Goal: Information Seeking & Learning: Compare options

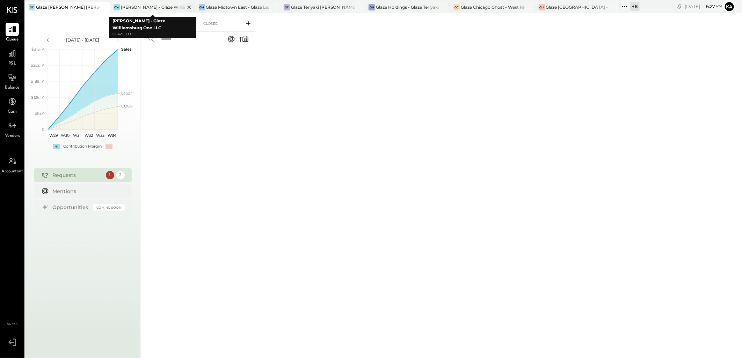
click at [106, 6] on icon at bounding box center [103, 7] width 3 height 3
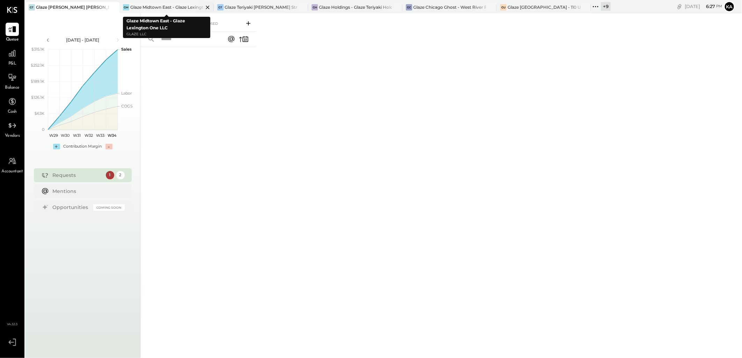
click at [205, 6] on icon at bounding box center [207, 7] width 9 height 8
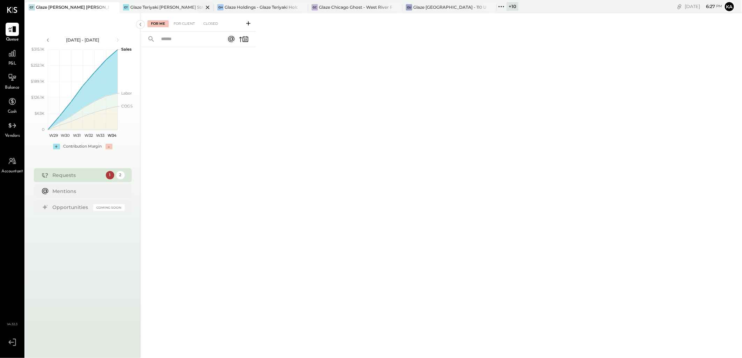
click at [207, 6] on icon at bounding box center [207, 7] width 9 height 8
drag, startPoint x: 207, startPoint y: 6, endPoint x: 263, endPoint y: 131, distance: 136.5
click at [265, 137] on div "For Me For Client Closed" at bounding box center [440, 184] width 601 height 343
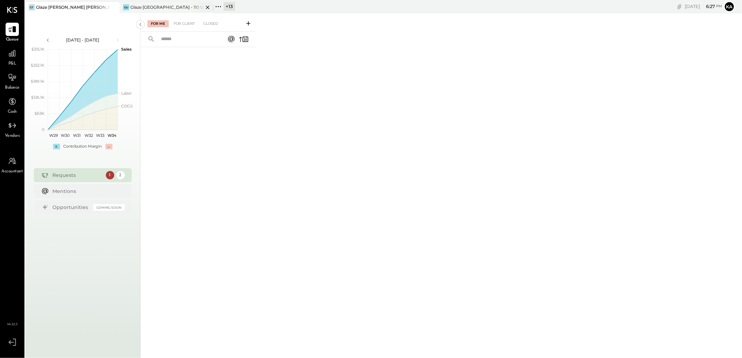
click at [208, 5] on icon at bounding box center [207, 7] width 9 height 8
click at [124, 5] on icon at bounding box center [123, 6] width 9 height 9
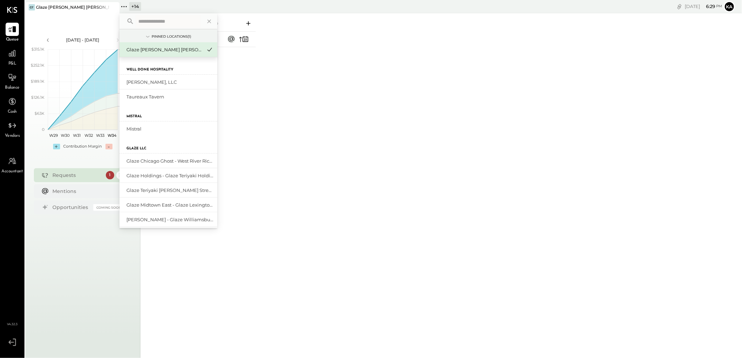
click at [174, 22] on input "text" at bounding box center [167, 21] width 65 height 13
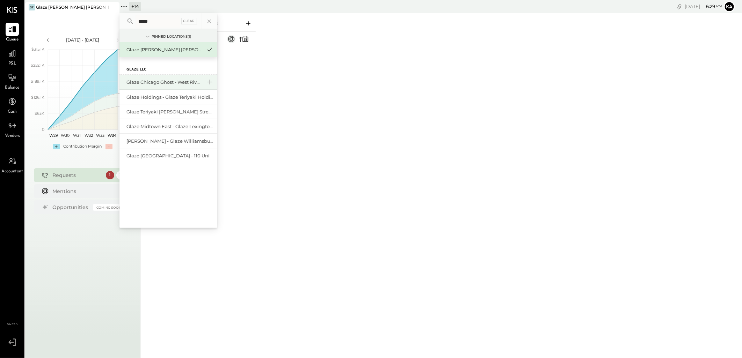
type input "*****"
click at [168, 79] on div "Glaze Chicago Ghost - West River Rice LLC" at bounding box center [163, 82] width 75 height 7
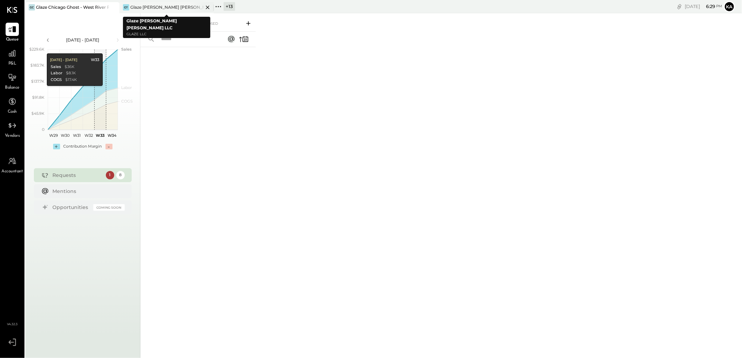
click at [115, 7] on icon at bounding box center [112, 7] width 3 height 3
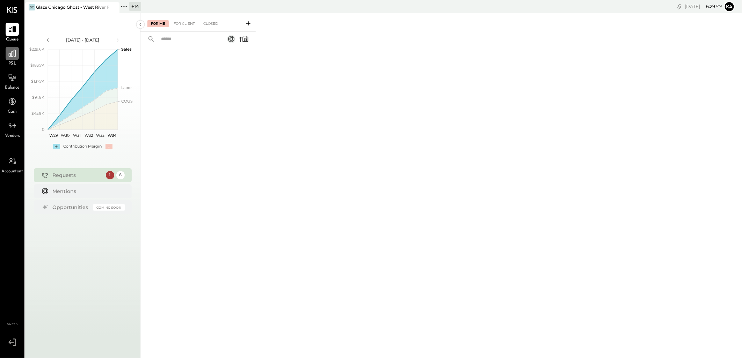
click at [7, 58] on div at bounding box center [12, 53] width 13 height 13
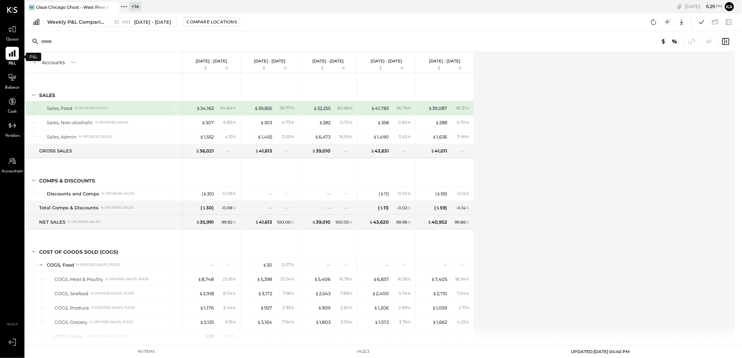
click at [10, 50] on icon at bounding box center [12, 53] width 9 height 9
click at [12, 54] on icon at bounding box center [12, 53] width 7 height 7
click at [93, 20] on div "Weekly P&L Comparison" at bounding box center [76, 22] width 59 height 7
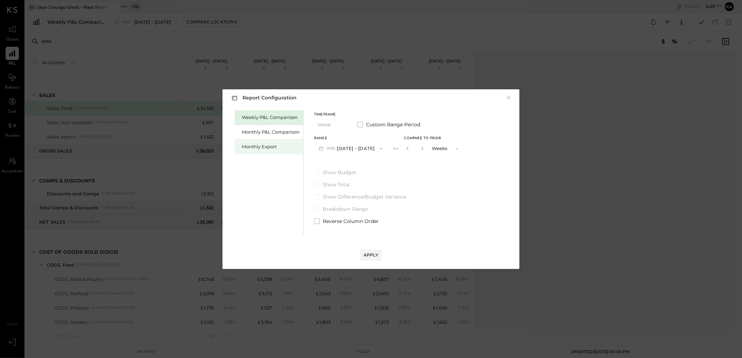
click at [270, 149] on div "Monthly Export" at bounding box center [271, 147] width 58 height 7
click at [380, 148] on icon "button" at bounding box center [381, 149] width 3 height 2
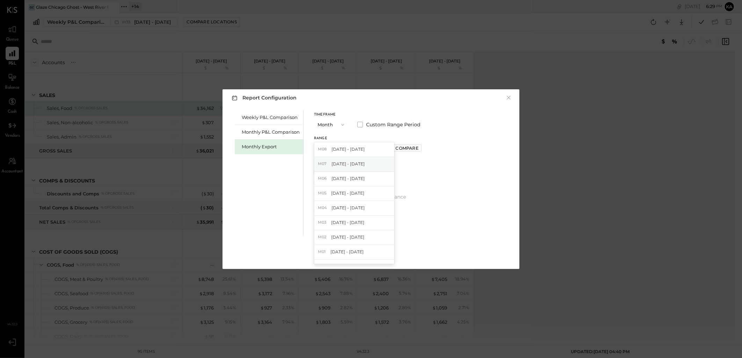
click at [350, 163] on span "[DATE] - [DATE]" at bounding box center [347, 164] width 33 height 6
click at [399, 147] on div "Compare" at bounding box center [407, 148] width 23 height 6
click at [371, 254] on div "Apply" at bounding box center [371, 255] width 15 height 6
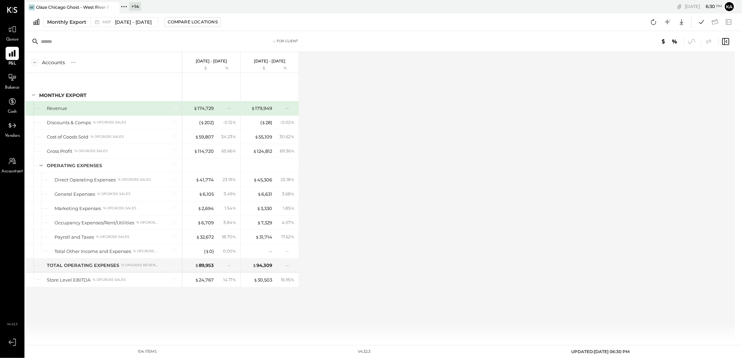
click at [13, 52] on icon at bounding box center [12, 53] width 9 height 9
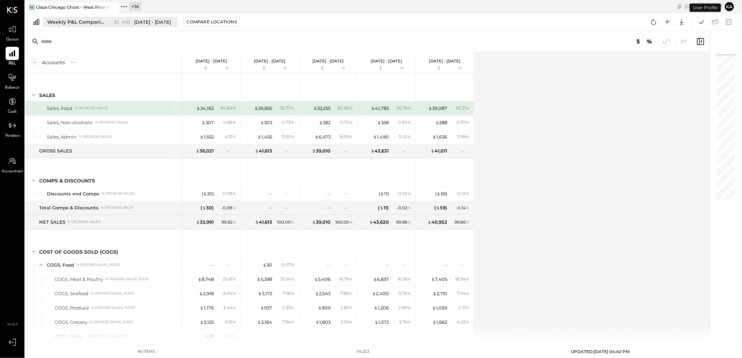
click at [163, 22] on span "Aug 11 - 17, 2025" at bounding box center [152, 22] width 37 height 7
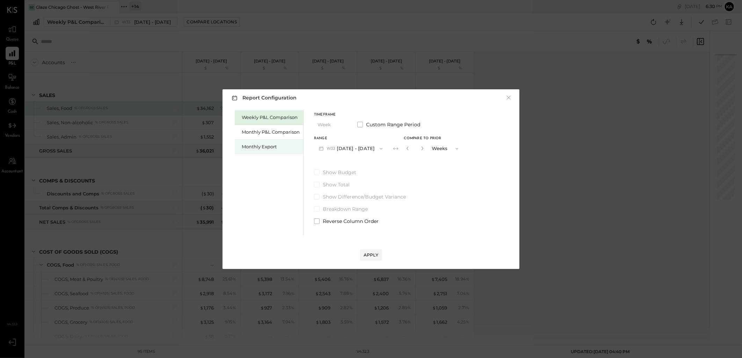
click at [259, 149] on div "Monthly Export" at bounding box center [271, 147] width 58 height 7
click at [379, 147] on icon "button" at bounding box center [382, 149] width 6 height 6
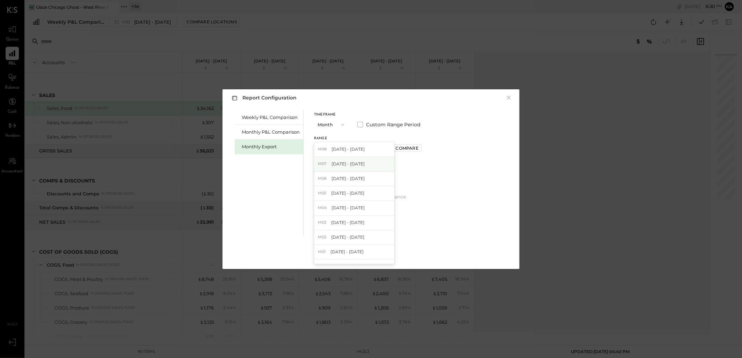
click at [359, 165] on span "[DATE] - [DATE]" at bounding box center [347, 164] width 33 height 6
click at [369, 254] on div "Apply" at bounding box center [371, 255] width 15 height 6
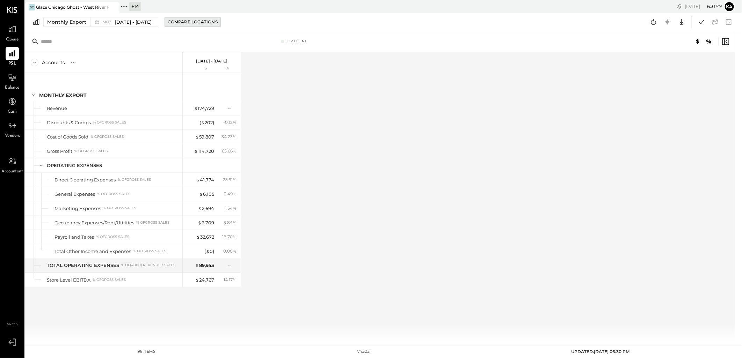
click at [194, 21] on div "Compare Locations" at bounding box center [193, 22] width 50 height 6
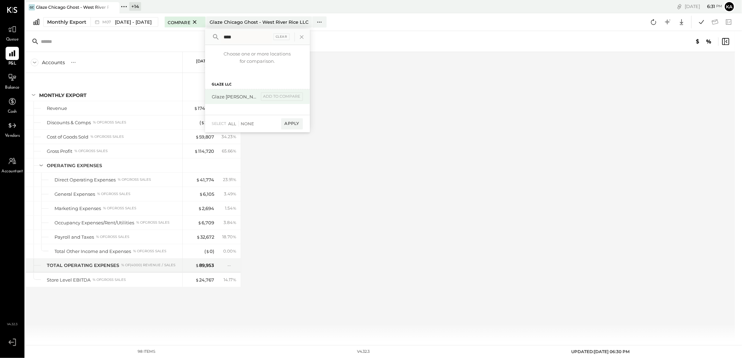
type input "****"
click at [235, 97] on div "Glaze [PERSON_NAME] [PERSON_NAME] LLC" at bounding box center [235, 97] width 47 height 7
click at [288, 124] on div "Apply" at bounding box center [292, 123] width 22 height 11
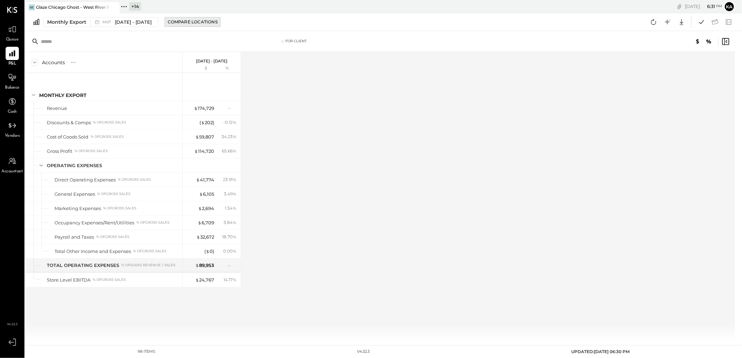
click at [198, 23] on div "Compare Locations" at bounding box center [193, 22] width 50 height 6
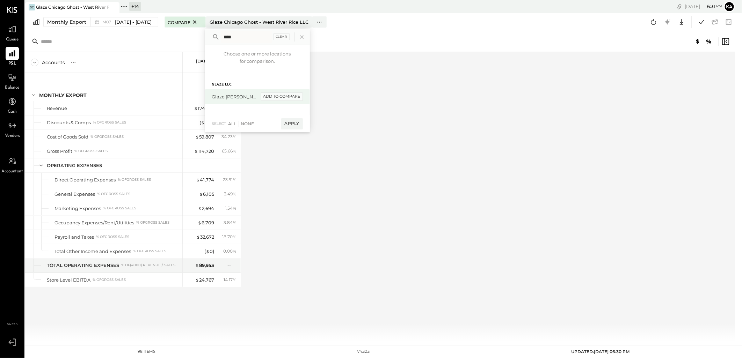
type input "****"
click at [270, 96] on div "add to compare" at bounding box center [282, 97] width 42 height 8
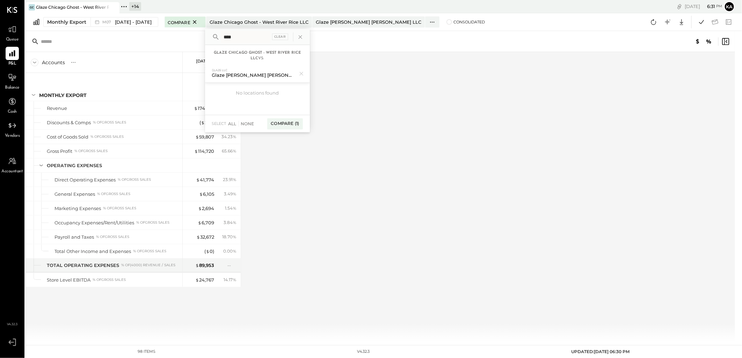
click at [242, 37] on input "****" at bounding box center [246, 37] width 50 height 13
type input "****"
click at [275, 112] on div "add to compare" at bounding box center [282, 111] width 42 height 8
click at [237, 36] on input "****" at bounding box center [246, 37] width 50 height 13
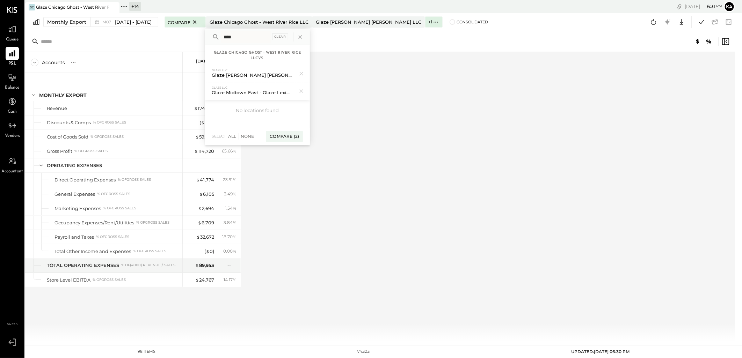
click at [237, 36] on input "****" at bounding box center [246, 37] width 50 height 13
type input "****"
click at [273, 128] on div "add to compare" at bounding box center [282, 128] width 42 height 8
click at [253, 38] on input "****" at bounding box center [246, 37] width 50 height 13
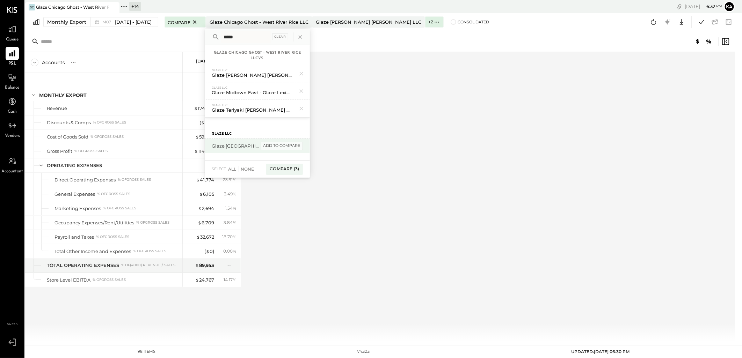
type input "*****"
click at [274, 145] on div "add to compare" at bounding box center [282, 146] width 42 height 8
click at [254, 34] on input "*****" at bounding box center [246, 37] width 50 height 13
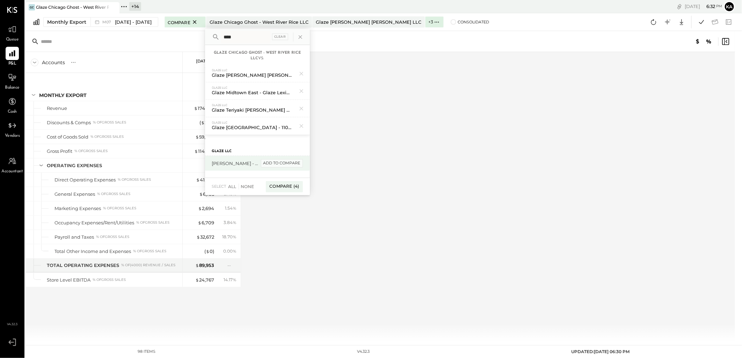
type input "****"
click at [275, 164] on div "add to compare" at bounding box center [282, 163] width 42 height 8
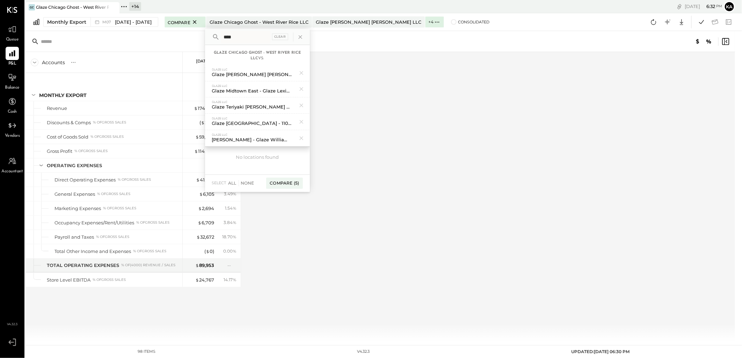
click at [360, 44] on div "For Client" at bounding box center [380, 41] width 710 height 21
click at [283, 182] on div "Compare (5)" at bounding box center [284, 183] width 36 height 11
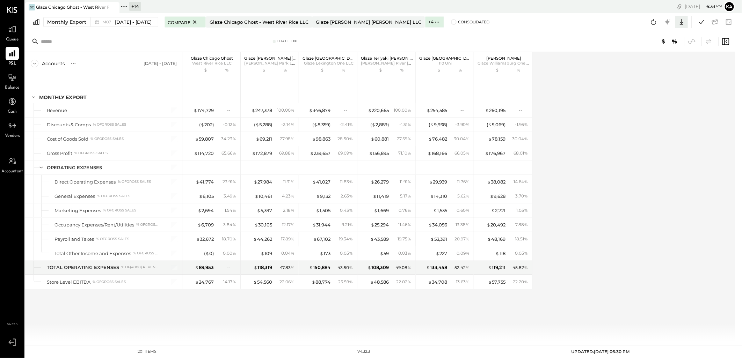
click at [682, 21] on icon at bounding box center [681, 21] width 9 height 9
click at [652, 64] on div "Excel" at bounding box center [660, 63] width 56 height 15
click at [64, 22] on div "Monthly Export" at bounding box center [66, 22] width 39 height 7
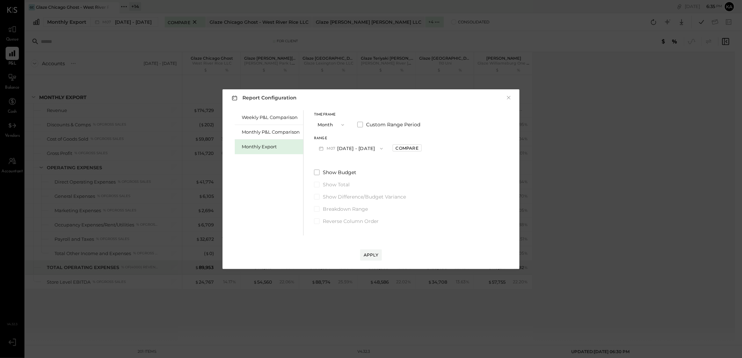
click at [379, 147] on icon "button" at bounding box center [382, 149] width 6 height 6
click at [344, 252] on span "[DATE] - [DATE]" at bounding box center [346, 252] width 33 height 6
click at [358, 125] on span at bounding box center [360, 125] width 6 height 6
click at [383, 149] on icon "button" at bounding box center [379, 148] width 7 height 7
click at [395, 163] on span "[DATE]" at bounding box center [388, 164] width 15 height 6
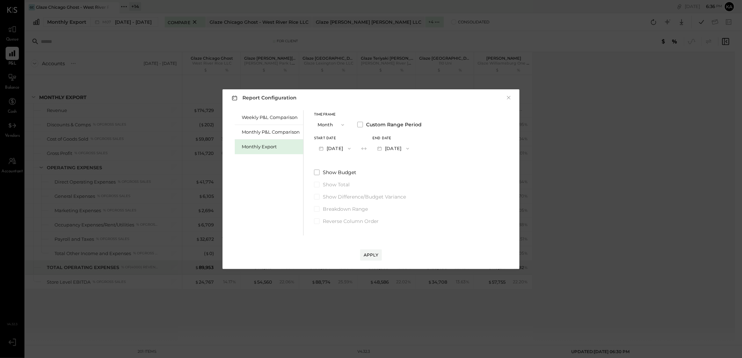
drag, startPoint x: 373, startPoint y: 253, endPoint x: 441, endPoint y: 235, distance: 70.8
click at [373, 253] on div "Apply" at bounding box center [371, 255] width 15 height 6
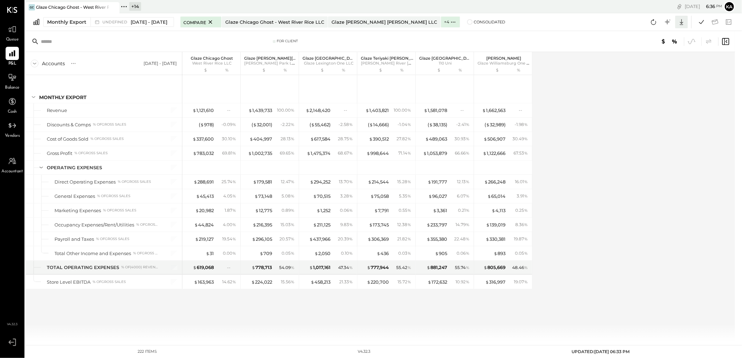
click at [681, 22] on icon at bounding box center [681, 22] width 3 height 6
click at [655, 62] on div "Excel" at bounding box center [660, 63] width 56 height 15
click at [75, 22] on div "Monthly Export" at bounding box center [66, 22] width 39 height 7
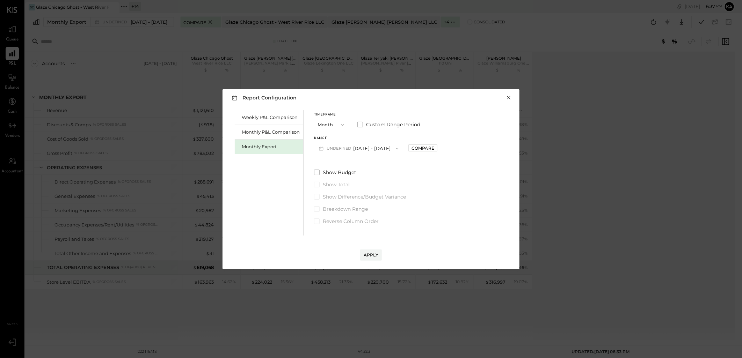
click at [508, 98] on button "×" at bounding box center [508, 97] width 6 height 7
